Goal: Information Seeking & Learning: Learn about a topic

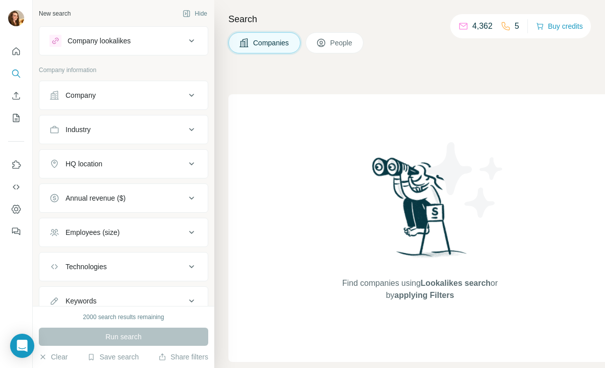
click at [473, 28] on p "4,362" at bounding box center [483, 26] width 20 height 12
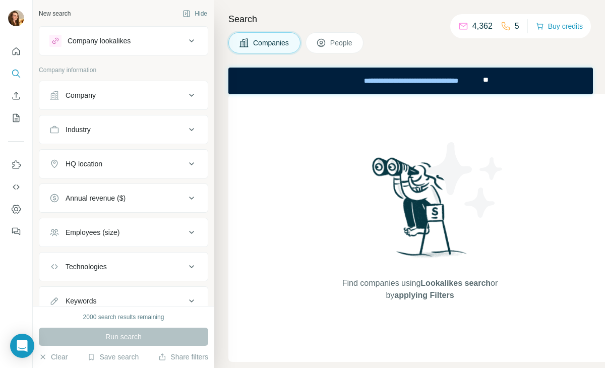
click at [478, 27] on p "4,362" at bounding box center [483, 26] width 20 height 12
click at [516, 26] on p "5" at bounding box center [517, 26] width 5 height 12
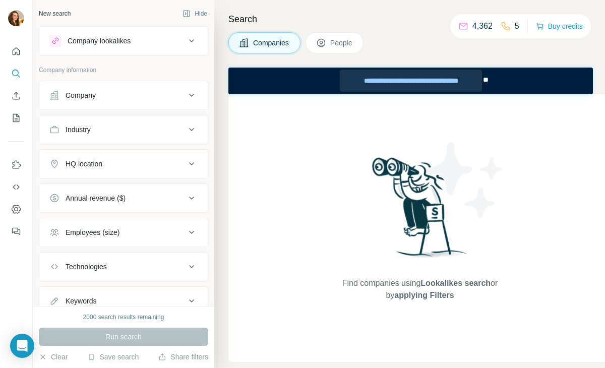
click at [419, 86] on div "**********" at bounding box center [411, 81] width 142 height 22
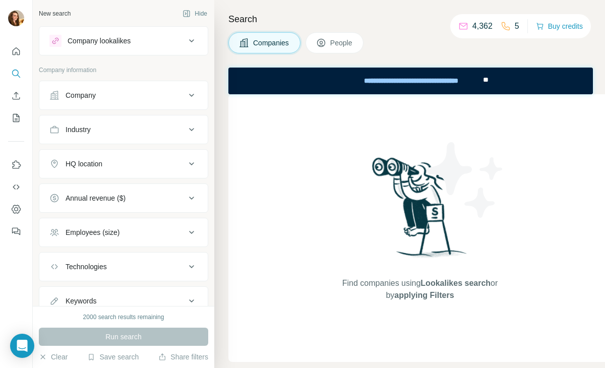
click at [24, 48] on div at bounding box center [16, 138] width 32 height 204
click at [82, 94] on div "Company" at bounding box center [81, 95] width 30 height 10
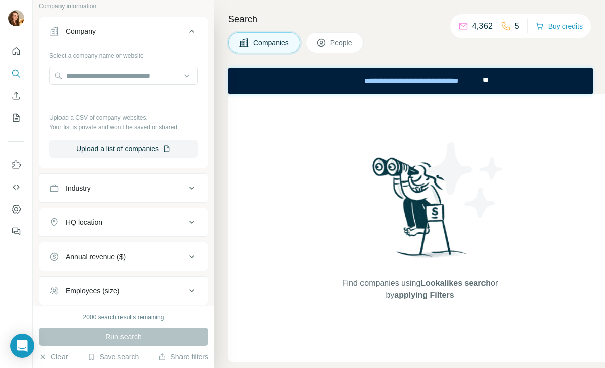
scroll to position [82, 0]
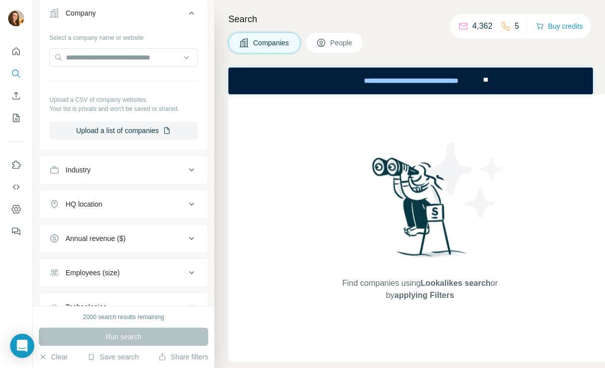
click at [114, 247] on button "Annual revenue ($)" at bounding box center [123, 238] width 168 height 24
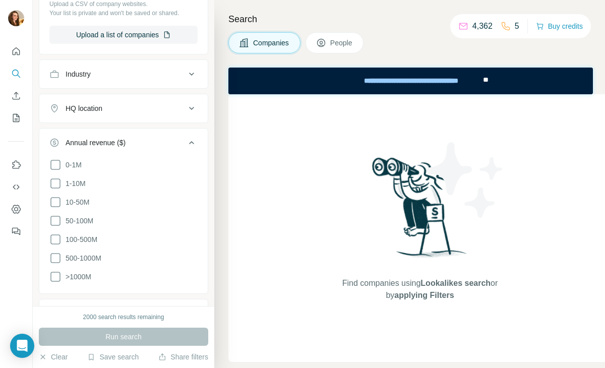
scroll to position [182, 0]
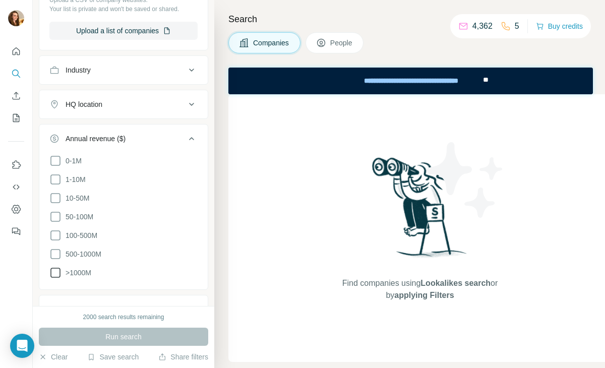
click at [55, 271] on icon at bounding box center [55, 273] width 12 height 12
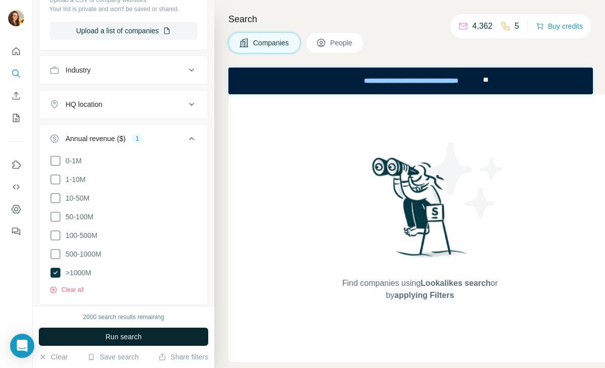
click at [114, 333] on span "Run search" at bounding box center [123, 337] width 36 height 10
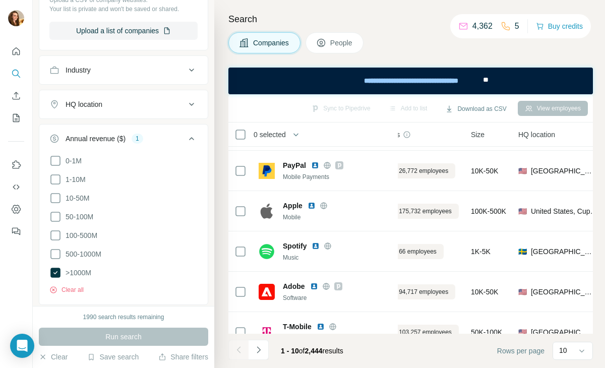
scroll to position [216, 39]
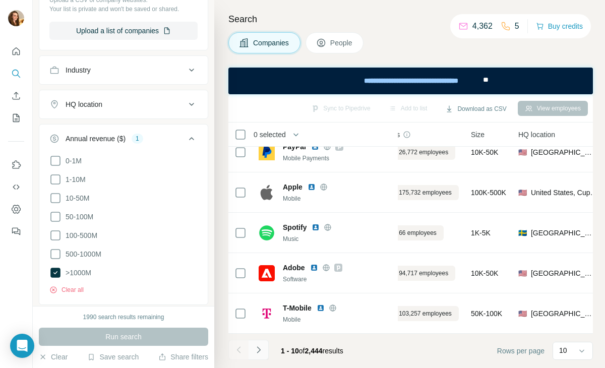
click at [256, 343] on button "Navigate to next page" at bounding box center [259, 350] width 20 height 20
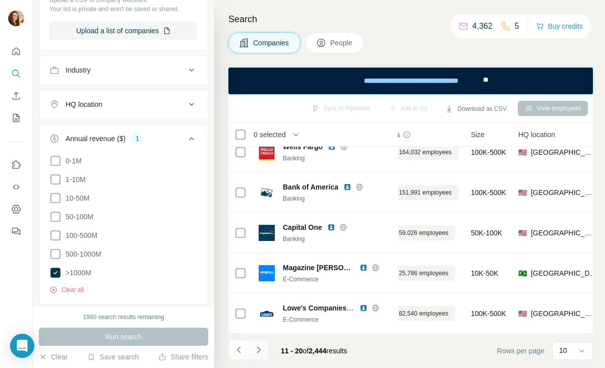
click at [260, 353] on icon "Navigate to next page" at bounding box center [259, 350] width 10 height 10
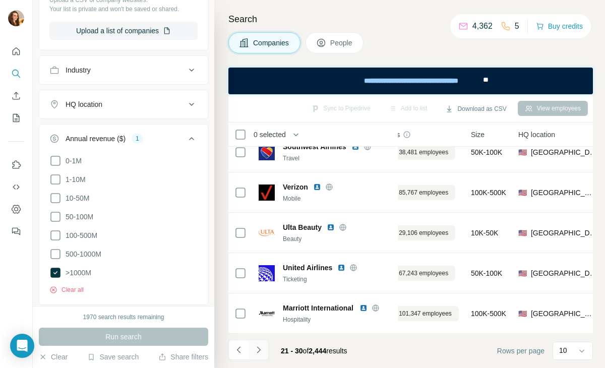
click at [260, 352] on icon "Navigate to next page" at bounding box center [259, 350] width 10 height 10
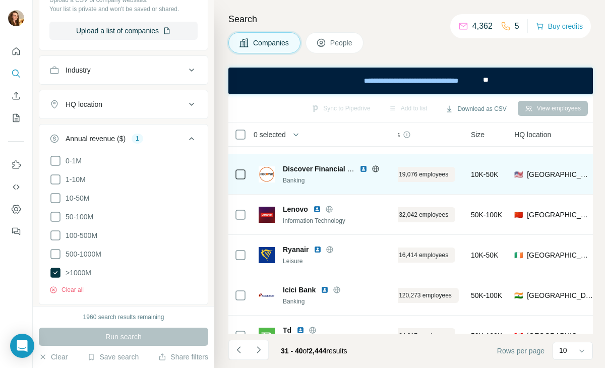
scroll to position [75, 39]
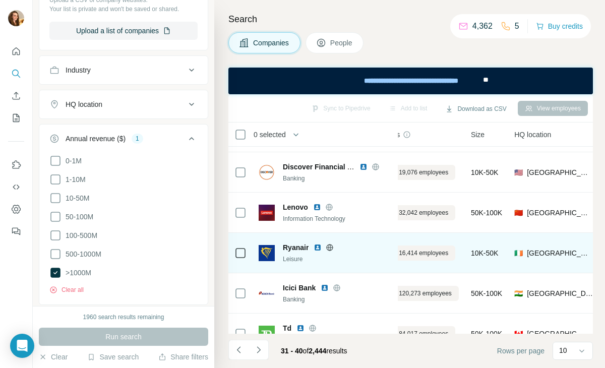
click at [267, 259] on img at bounding box center [267, 253] width 16 height 16
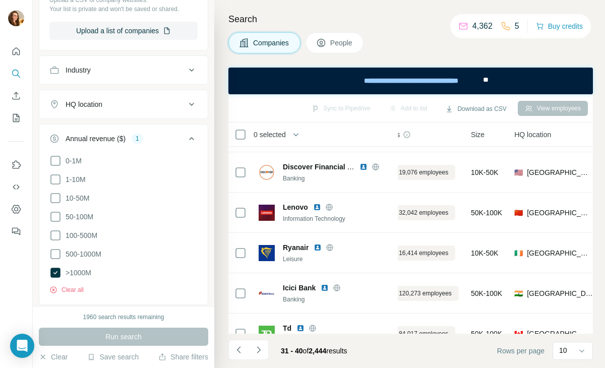
click at [140, 143] on div "1" at bounding box center [138, 138] width 12 height 9
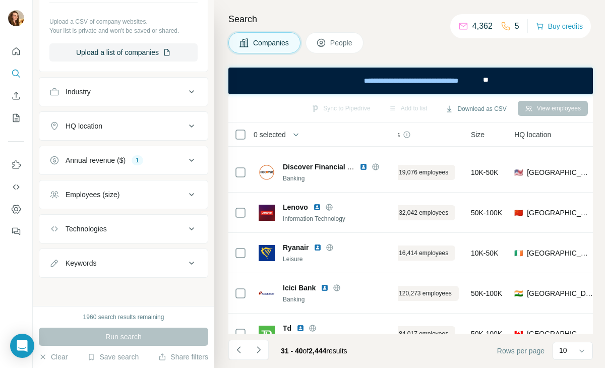
click at [143, 162] on div "1" at bounding box center [138, 160] width 12 height 9
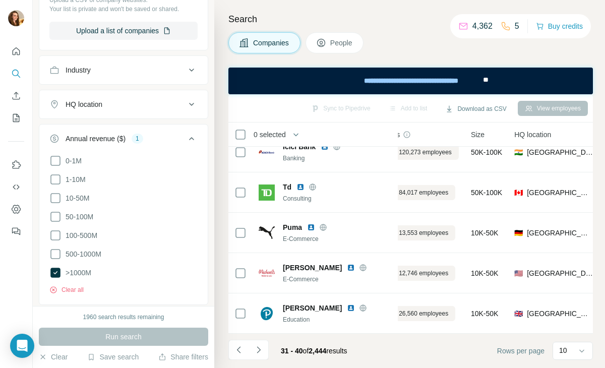
scroll to position [216, 39]
